Goal: Task Accomplishment & Management: Use online tool/utility

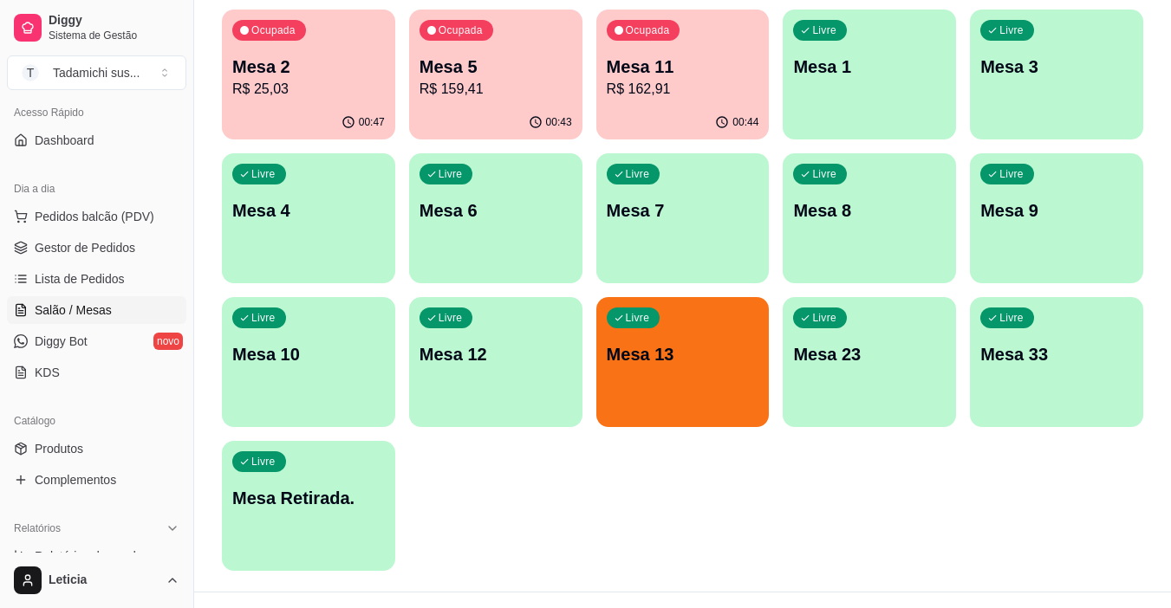
scroll to position [347, 0]
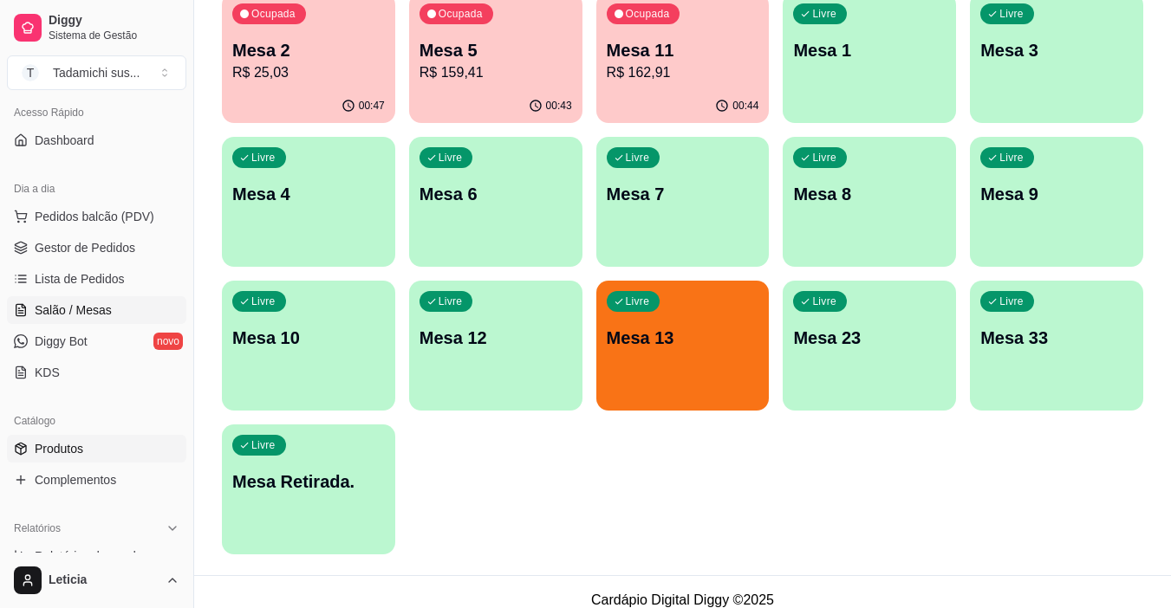
click at [152, 447] on link "Produtos" at bounding box center [96, 449] width 179 height 28
click at [131, 452] on link "Produtos" at bounding box center [96, 449] width 179 height 28
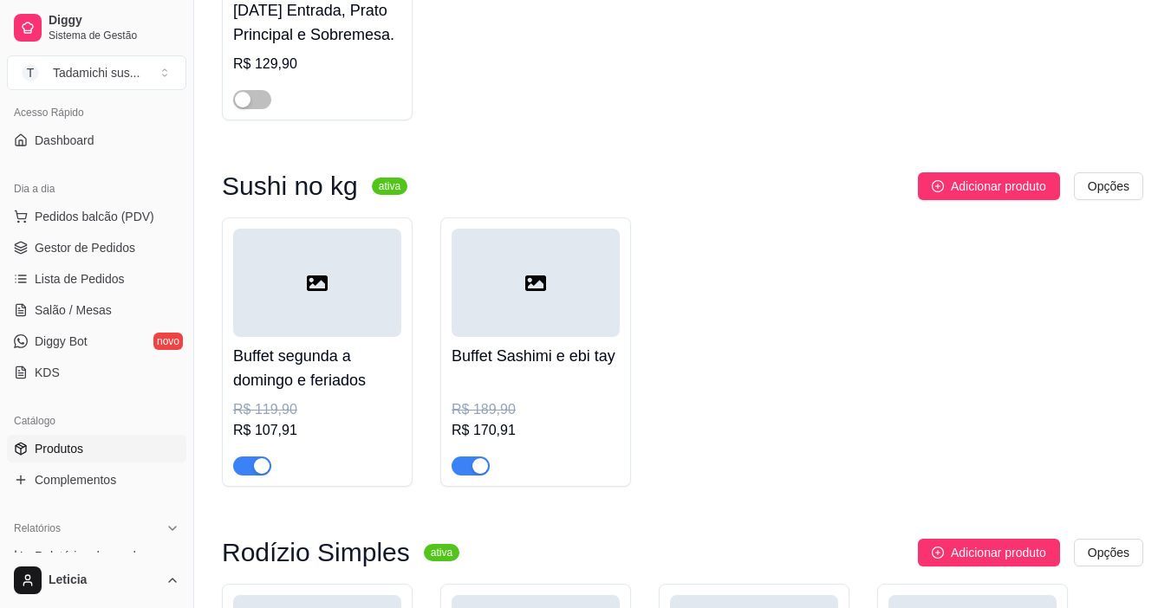
click at [128, 446] on link "Produtos" at bounding box center [96, 449] width 179 height 28
click at [126, 446] on link "Produtos" at bounding box center [96, 449] width 179 height 28
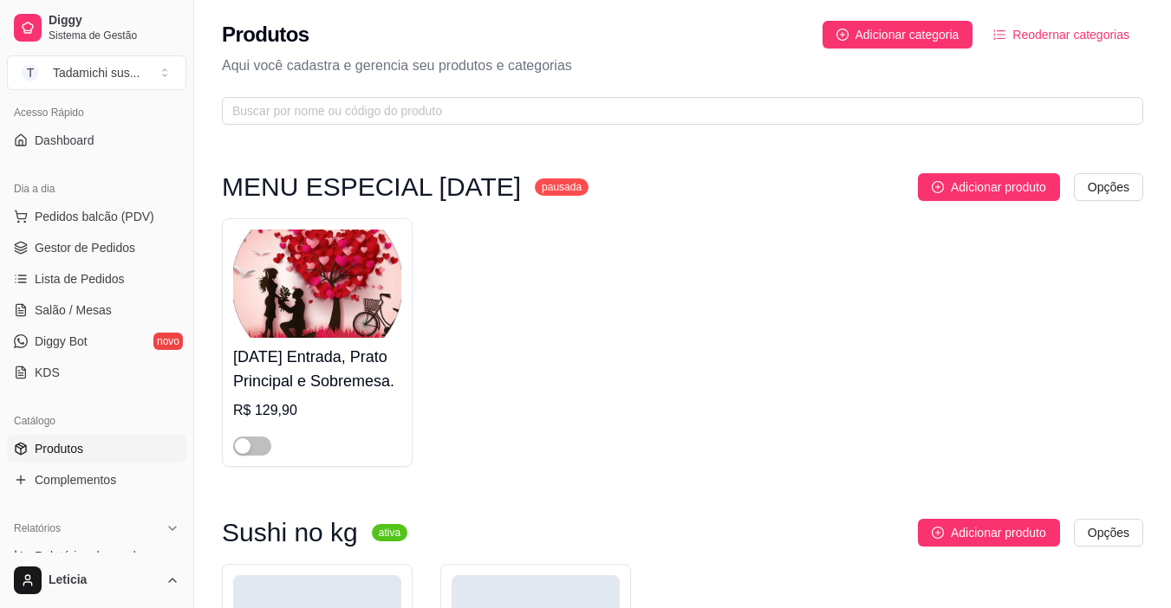
click at [126, 446] on link "Produtos" at bounding box center [96, 449] width 179 height 28
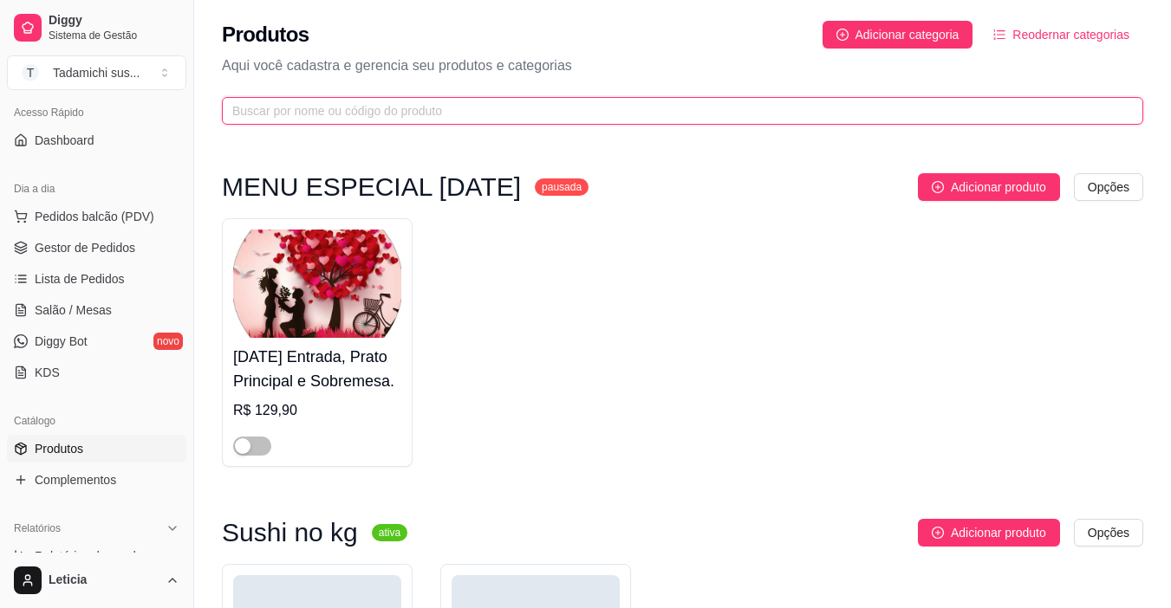
click at [447, 113] on input "text" at bounding box center [675, 110] width 887 height 19
click at [415, 113] on input "text" at bounding box center [675, 110] width 887 height 19
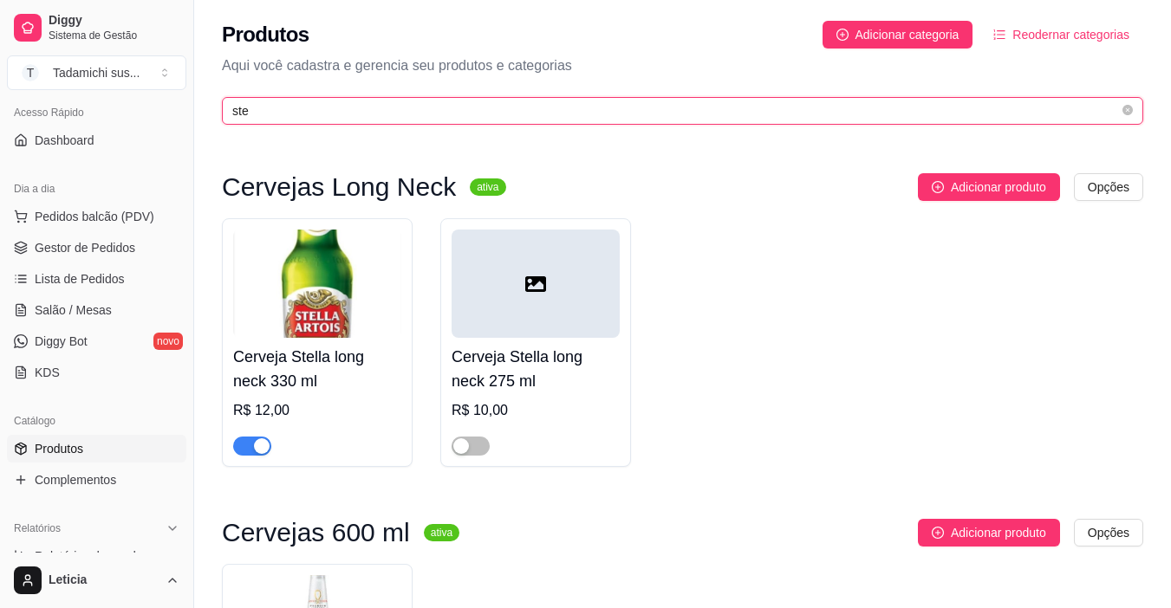
click at [351, 108] on input "ste" at bounding box center [675, 110] width 887 height 19
click at [344, 104] on input "ste" at bounding box center [675, 110] width 887 height 19
type input "s"
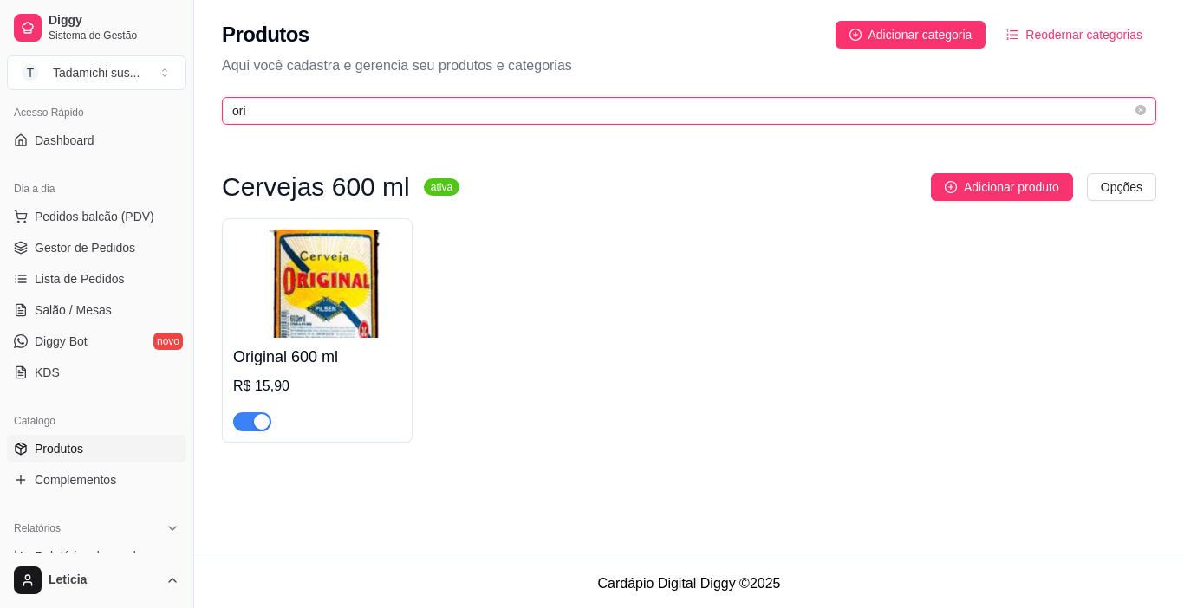
click at [307, 114] on input "ori" at bounding box center [682, 110] width 900 height 19
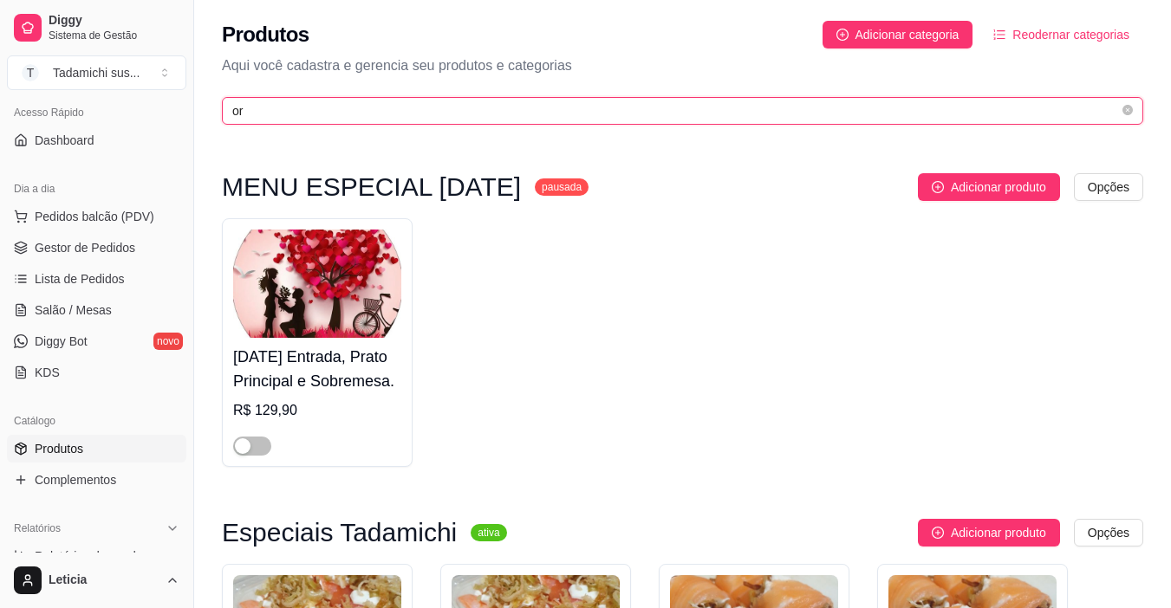
type input "o"
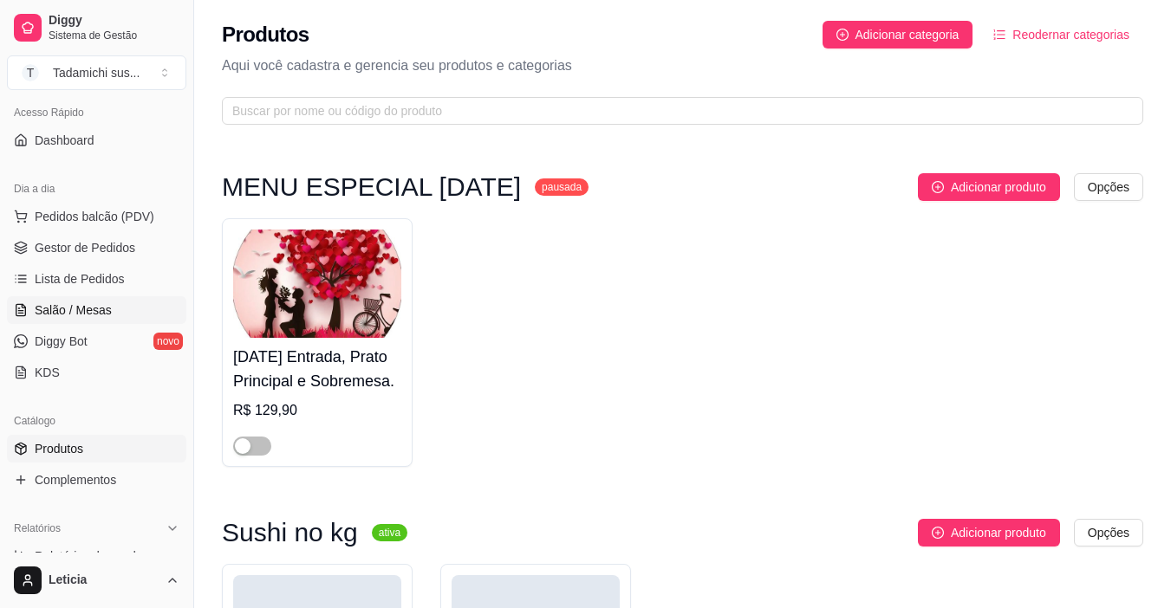
click at [114, 296] on link "Salão / Mesas" at bounding box center [96, 310] width 179 height 28
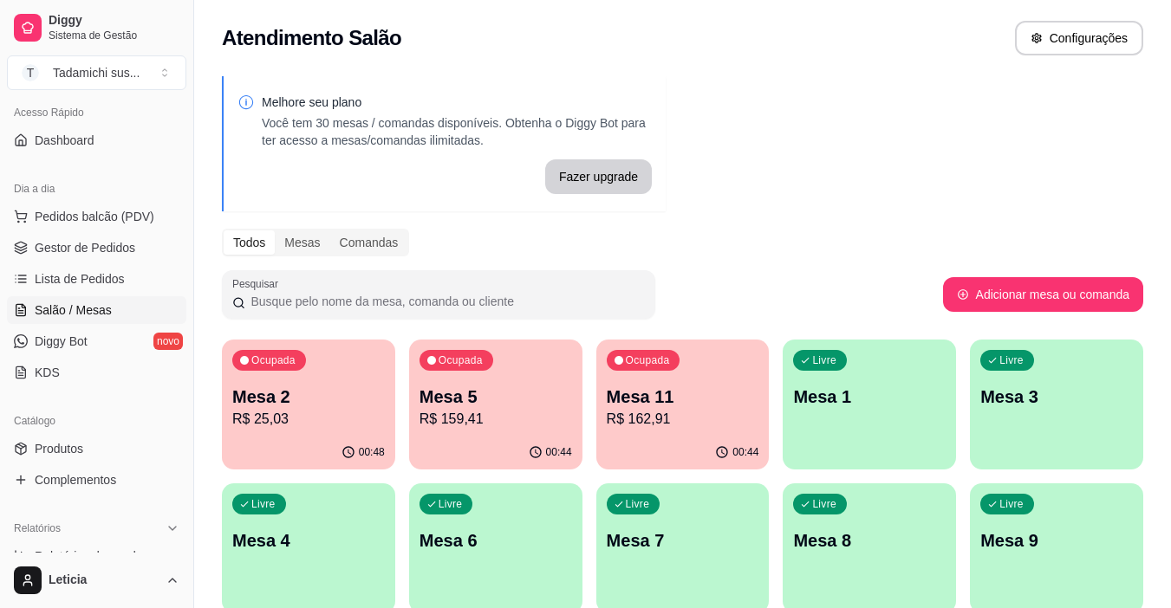
click at [643, 430] on div "Ocupada Mesa 11 R$ 162,91" at bounding box center [682, 388] width 173 height 96
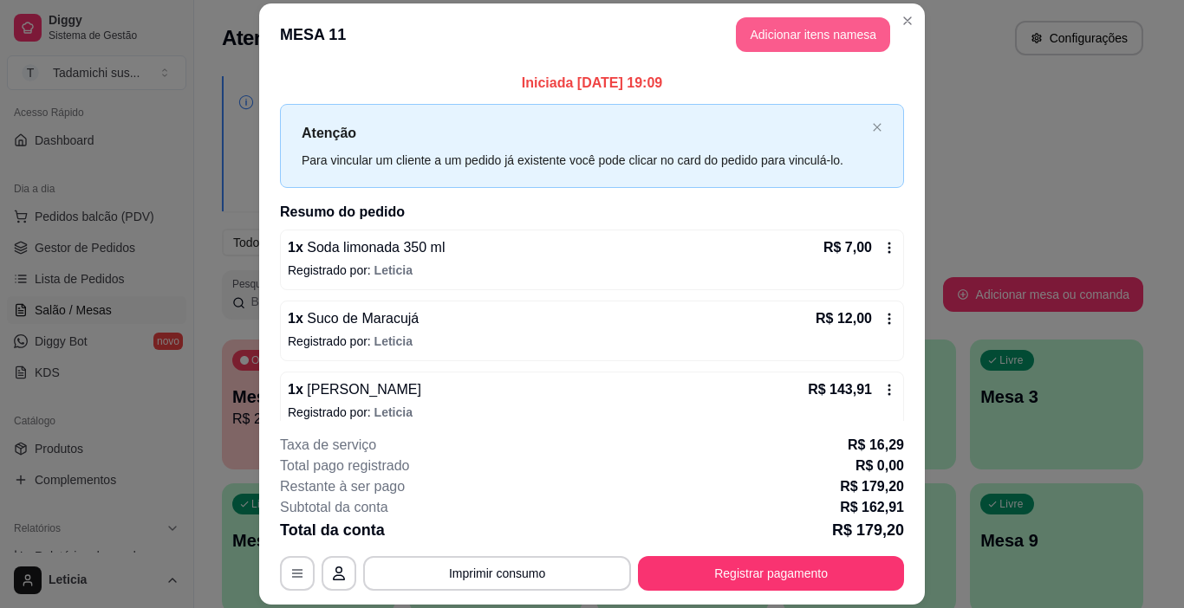
click at [756, 30] on button "Adicionar itens na mesa" at bounding box center [813, 34] width 154 height 35
click at [755, 20] on div "Sushi no kg Rodízio Simples Promo do dia ! Peça já seu combo ! Barcas Especiais…" at bounding box center [405, 79] width 796 height 138
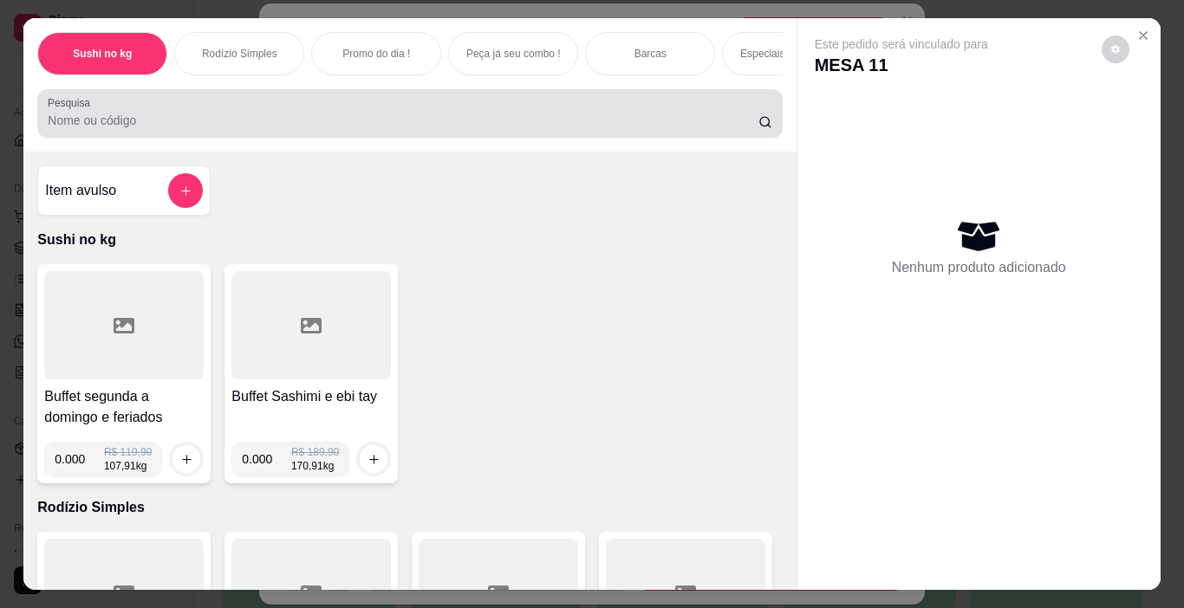
click at [582, 127] on input "Pesquisa" at bounding box center [403, 120] width 711 height 17
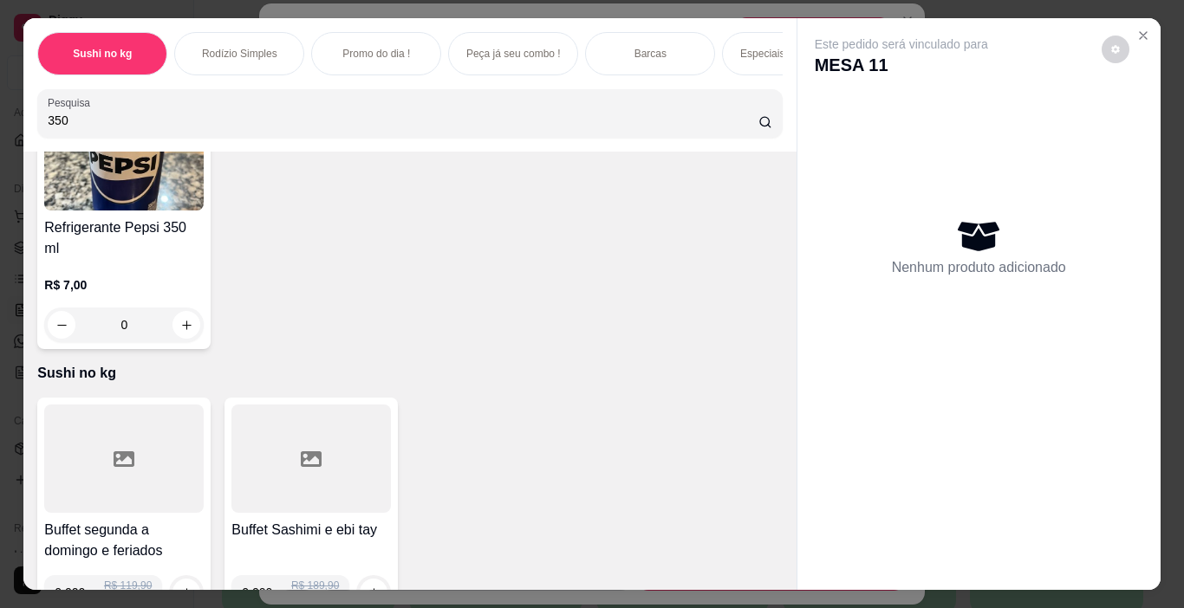
scroll to position [693, 0]
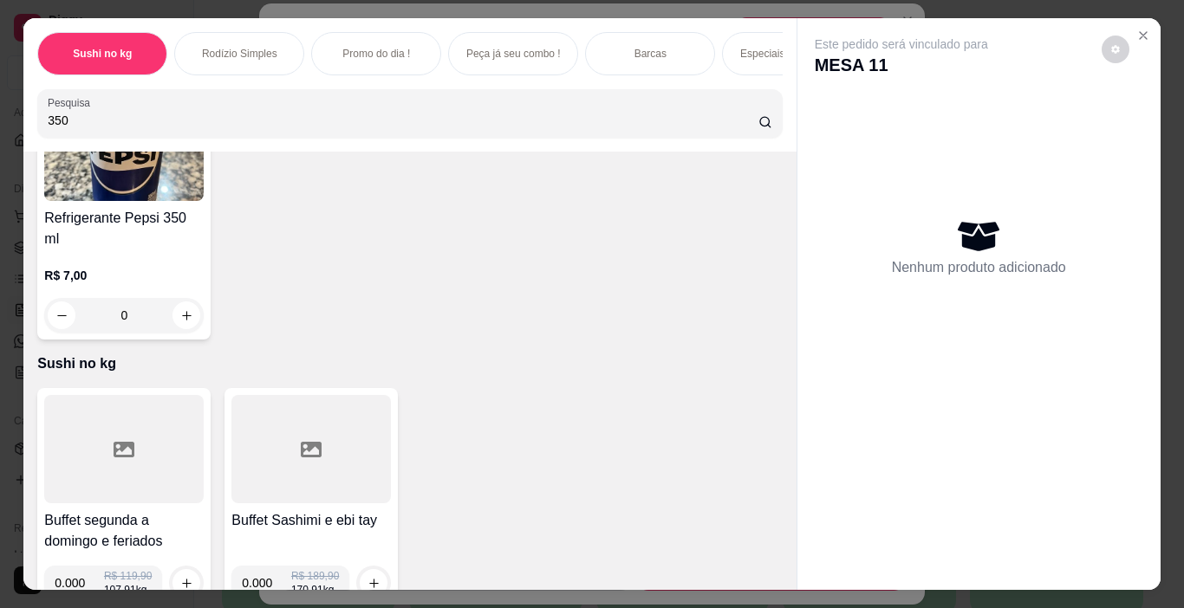
type input "350"
click at [555, 55] on icon "increase-product-quantity" at bounding box center [561, 48] width 13 height 13
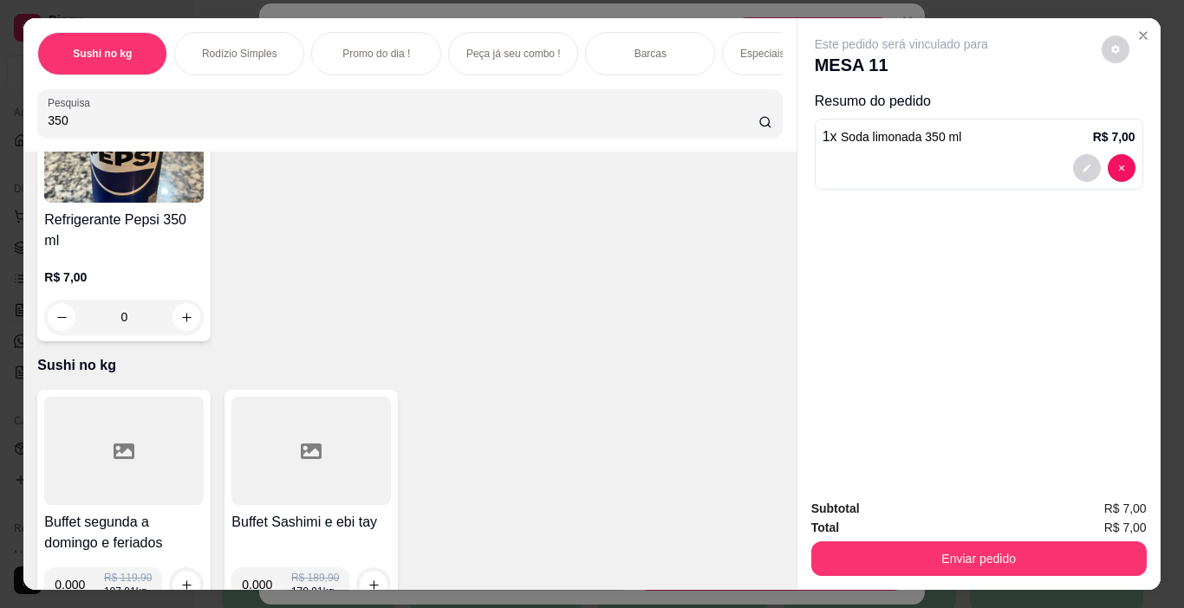
type input "1"
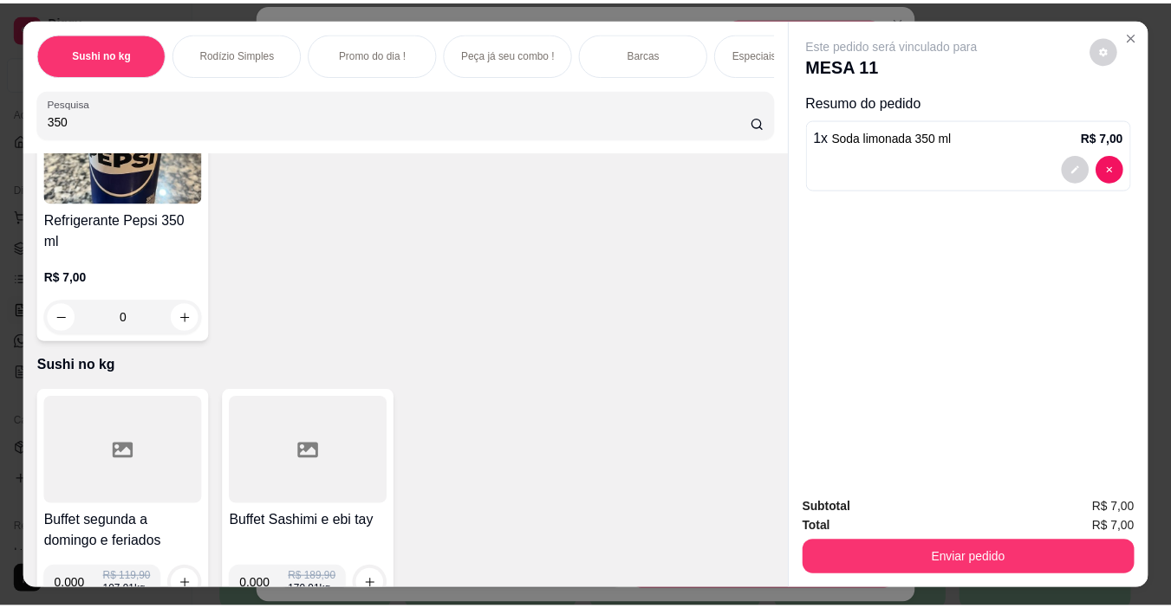
scroll to position [694, 0]
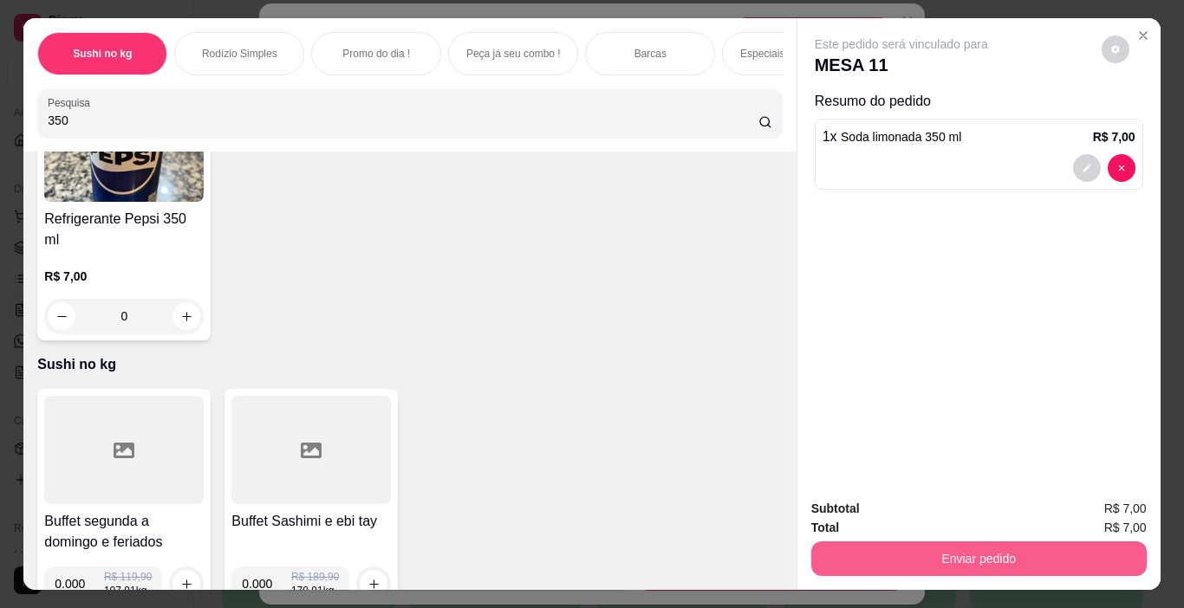
click at [1020, 542] on button "Enviar pedido" at bounding box center [978, 559] width 335 height 35
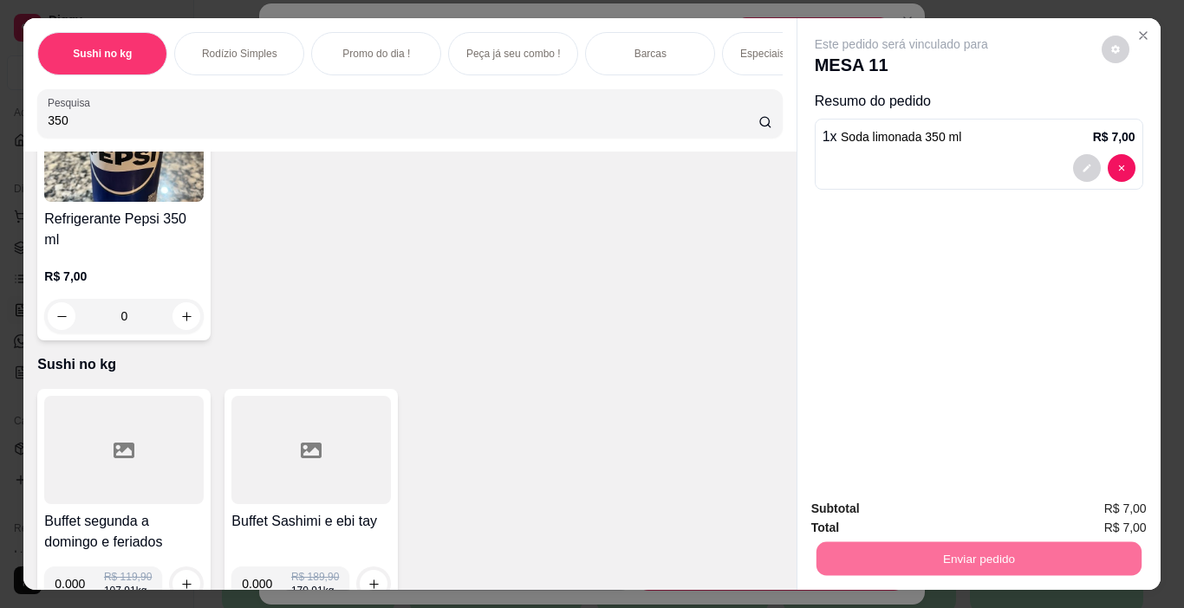
click at [961, 517] on button "Não registrar e enviar pedido" at bounding box center [921, 509] width 180 height 33
